Goal: Browse casually

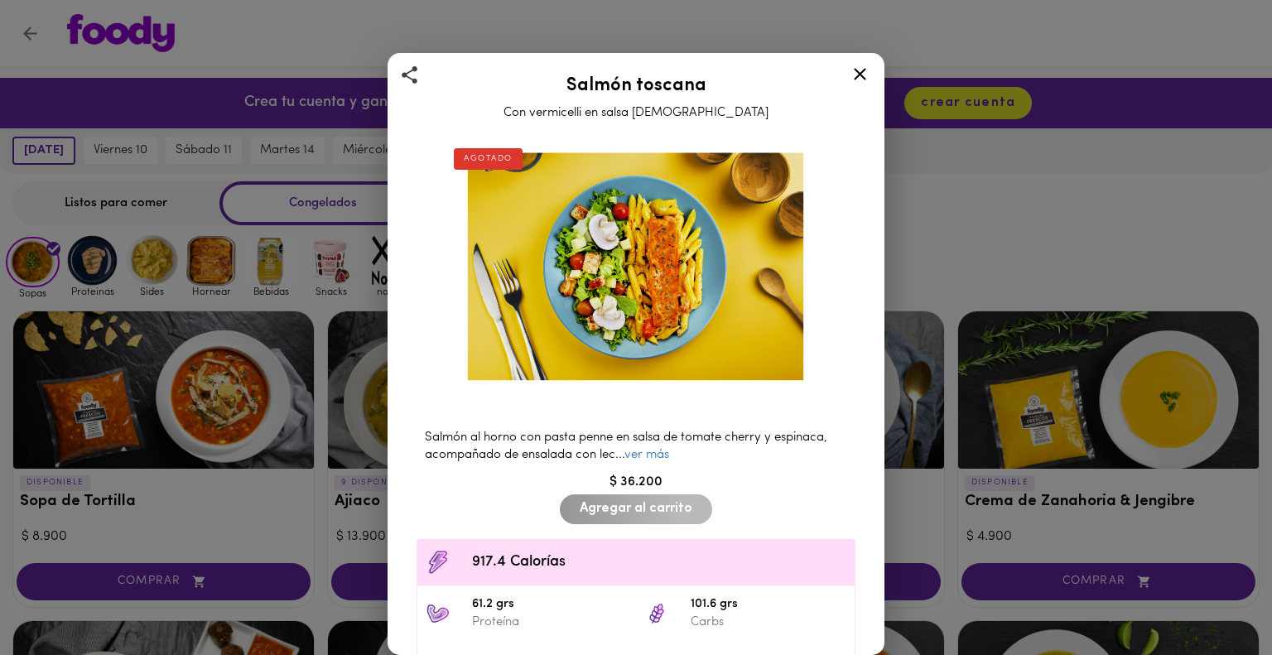
click at [858, 79] on icon at bounding box center [860, 74] width 21 height 21
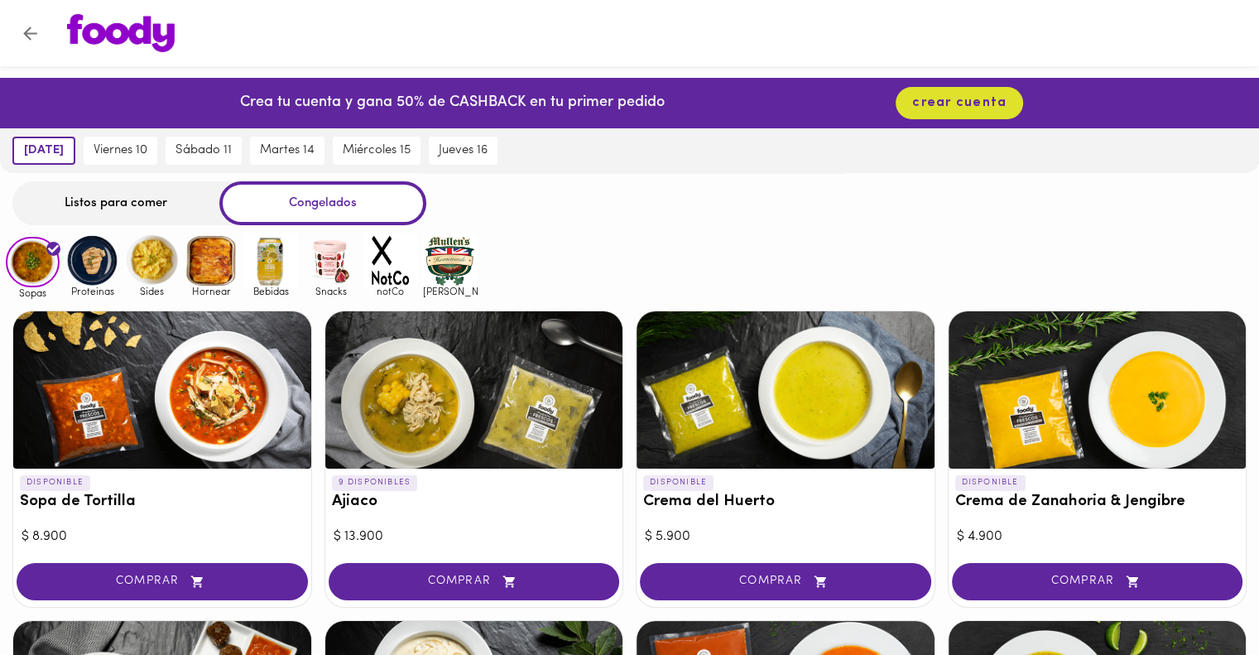
click at [328, 258] on img at bounding box center [331, 260] width 54 height 54
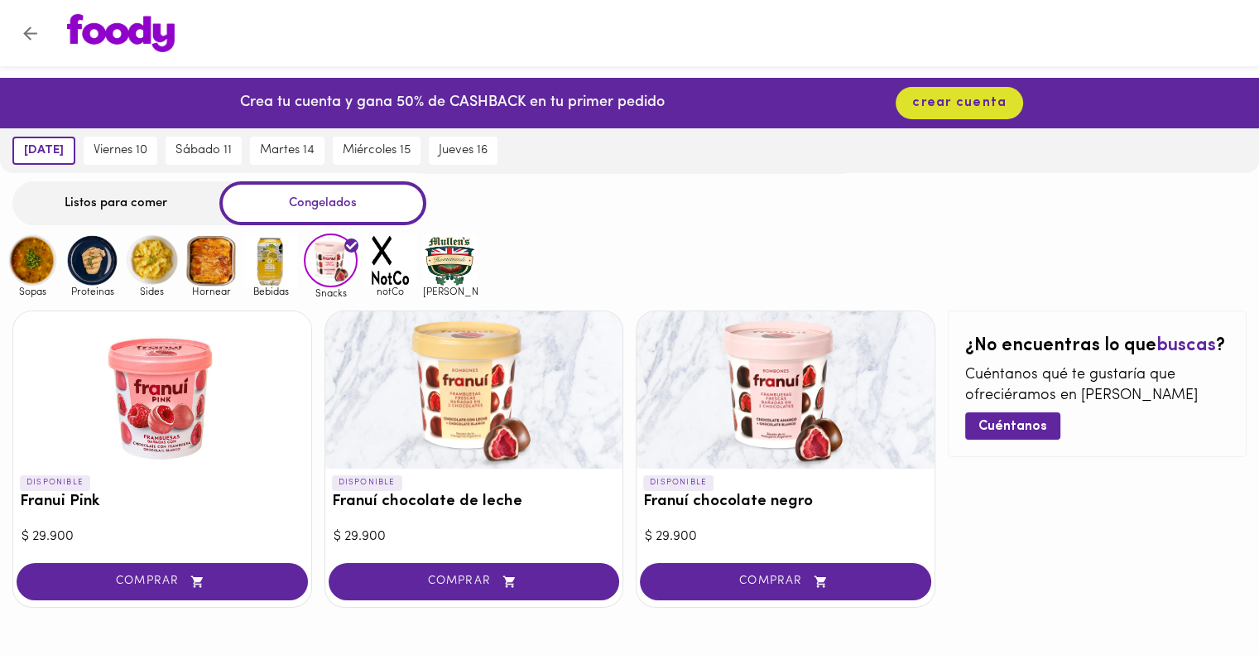
click at [275, 261] on img at bounding box center [271, 260] width 54 height 54
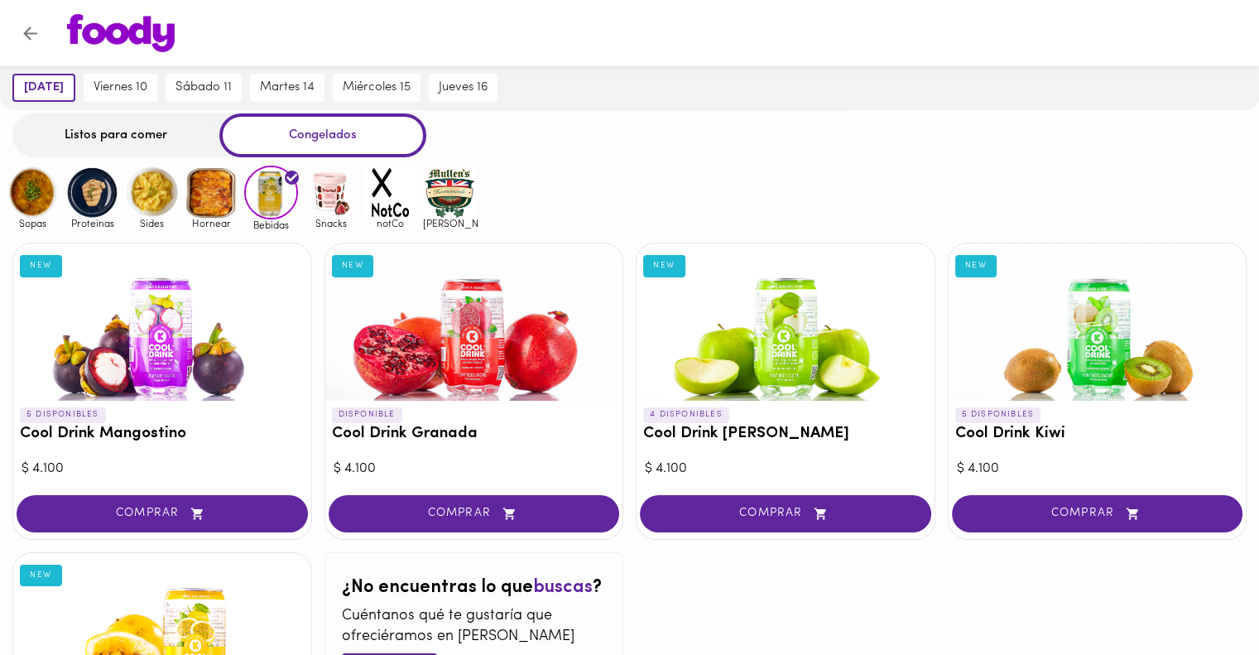
scroll to position [66, 0]
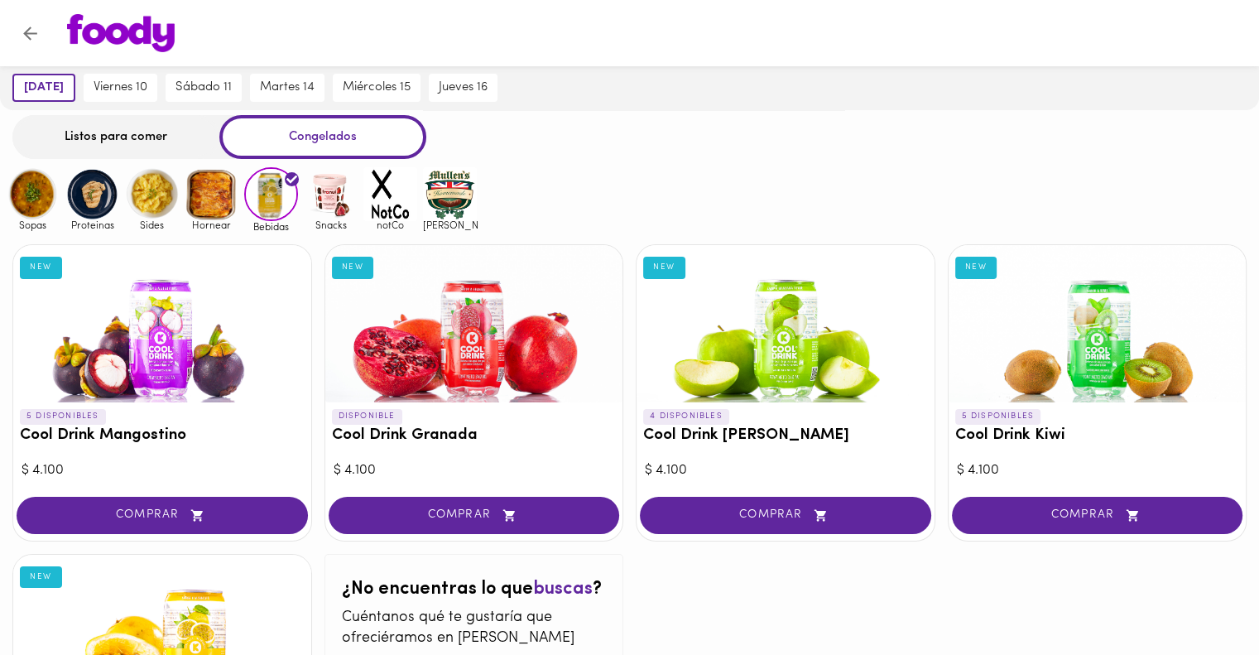
click at [440, 205] on img at bounding box center [450, 194] width 54 height 54
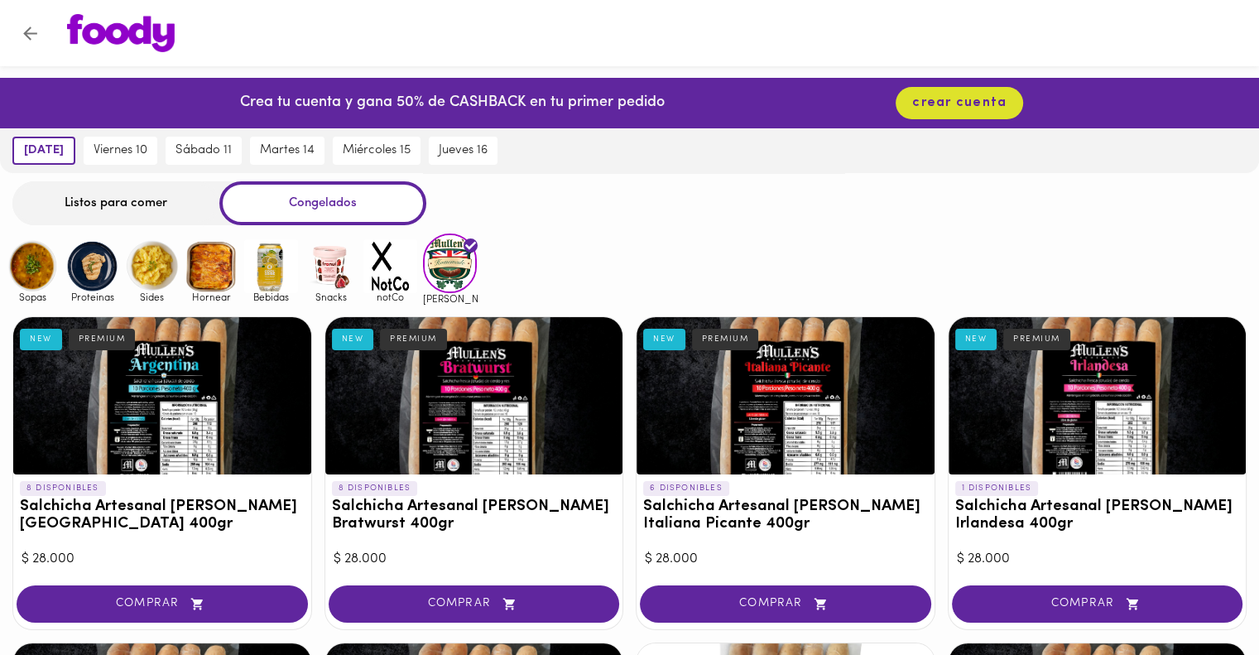
click at [388, 254] on img at bounding box center [390, 266] width 54 height 54
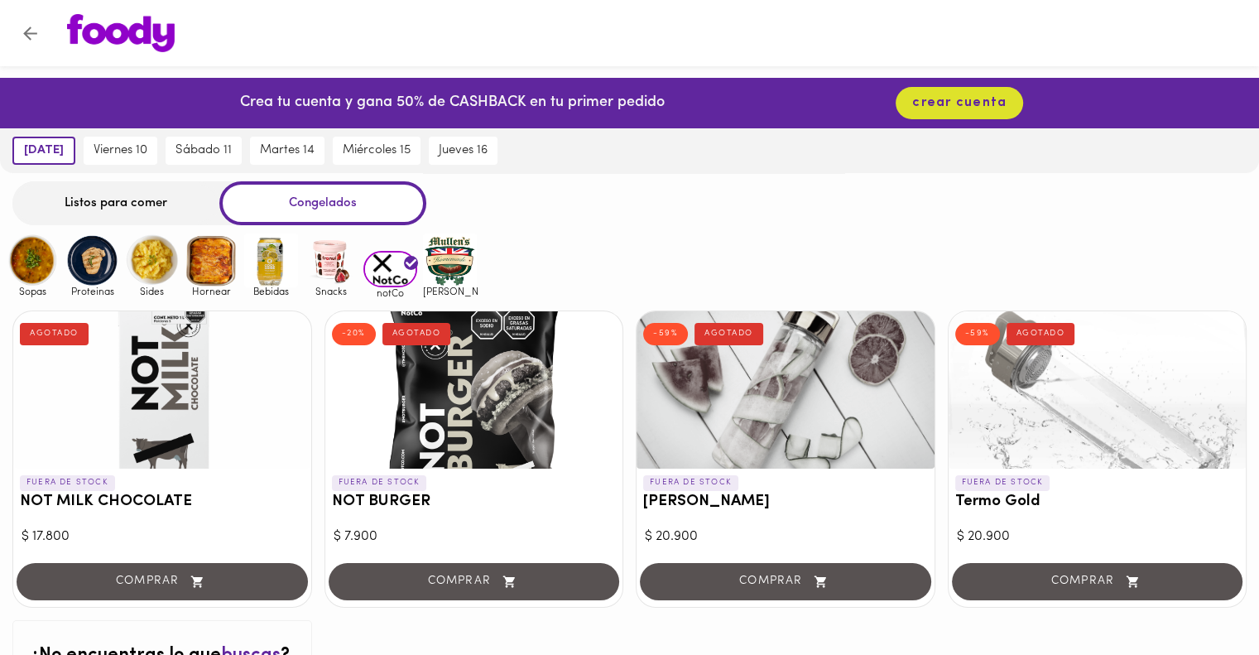
click at [262, 263] on img at bounding box center [271, 260] width 54 height 54
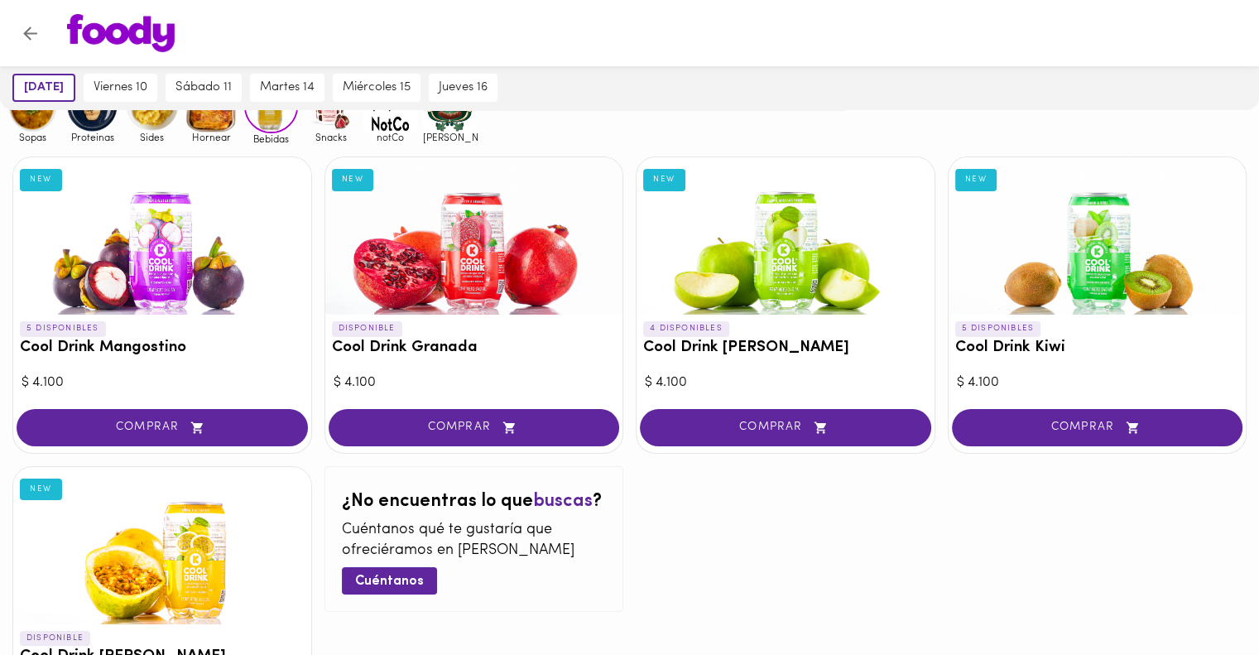
scroll to position [146, 0]
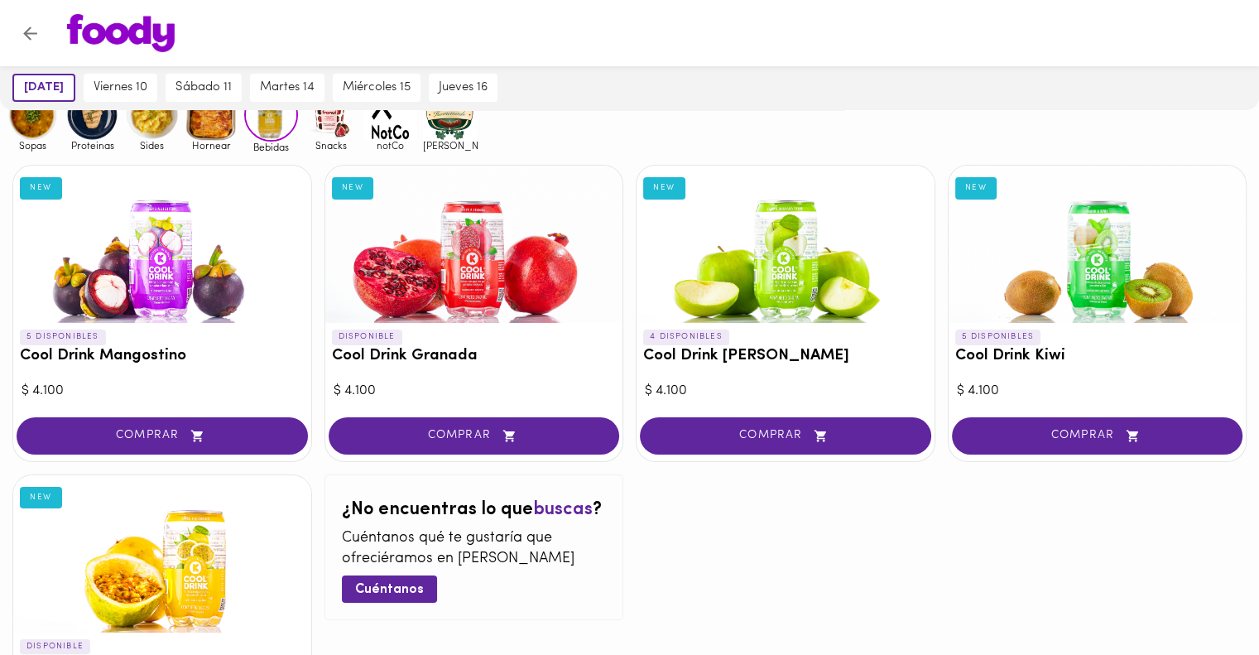
click at [324, 130] on img at bounding box center [331, 115] width 54 height 54
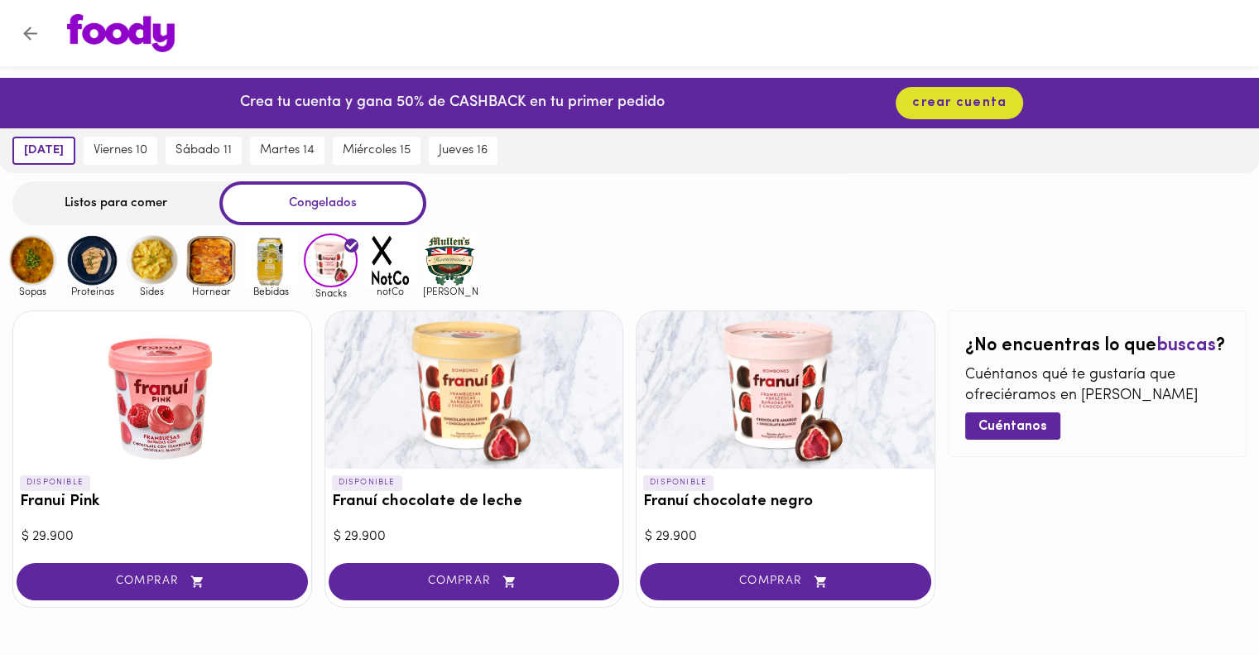
click at [266, 254] on img at bounding box center [271, 260] width 54 height 54
